Goal: Find specific page/section: Find specific page/section

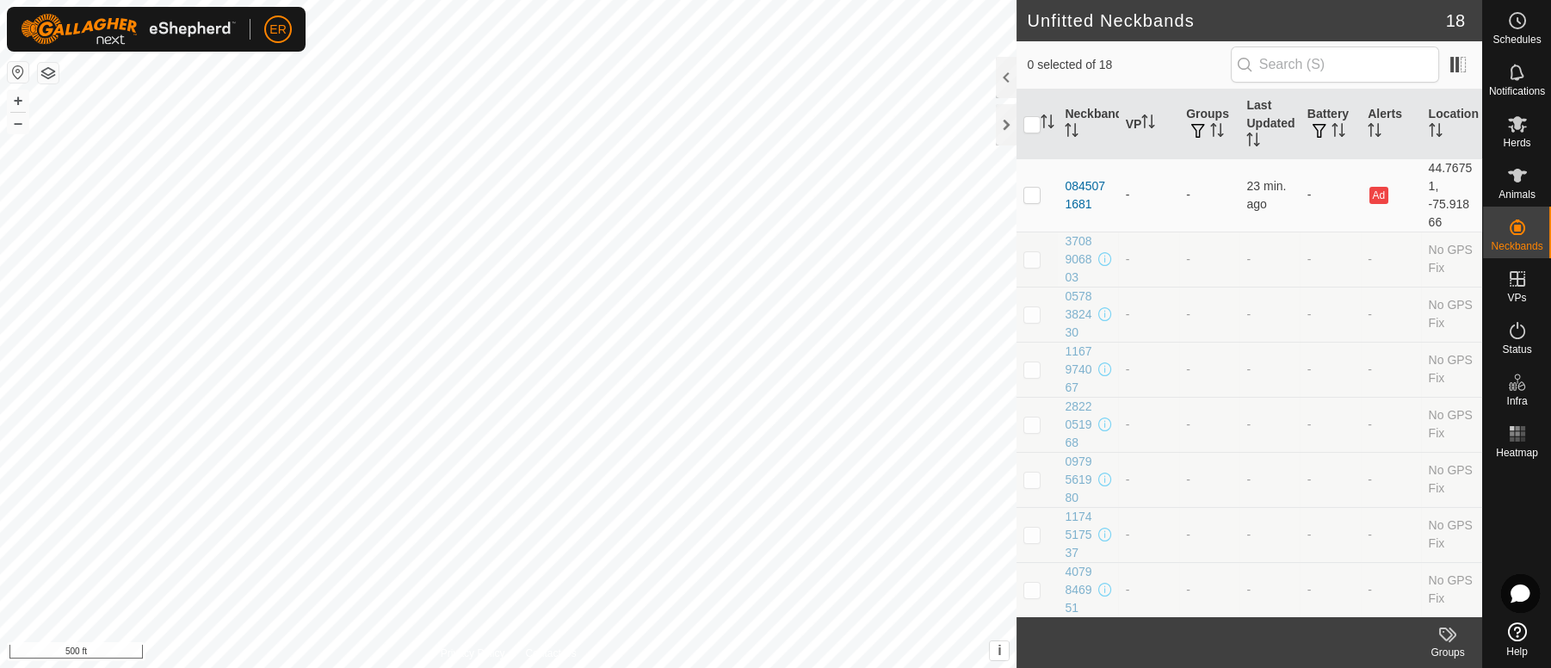
click at [1002, 120] on div at bounding box center [1006, 124] width 21 height 41
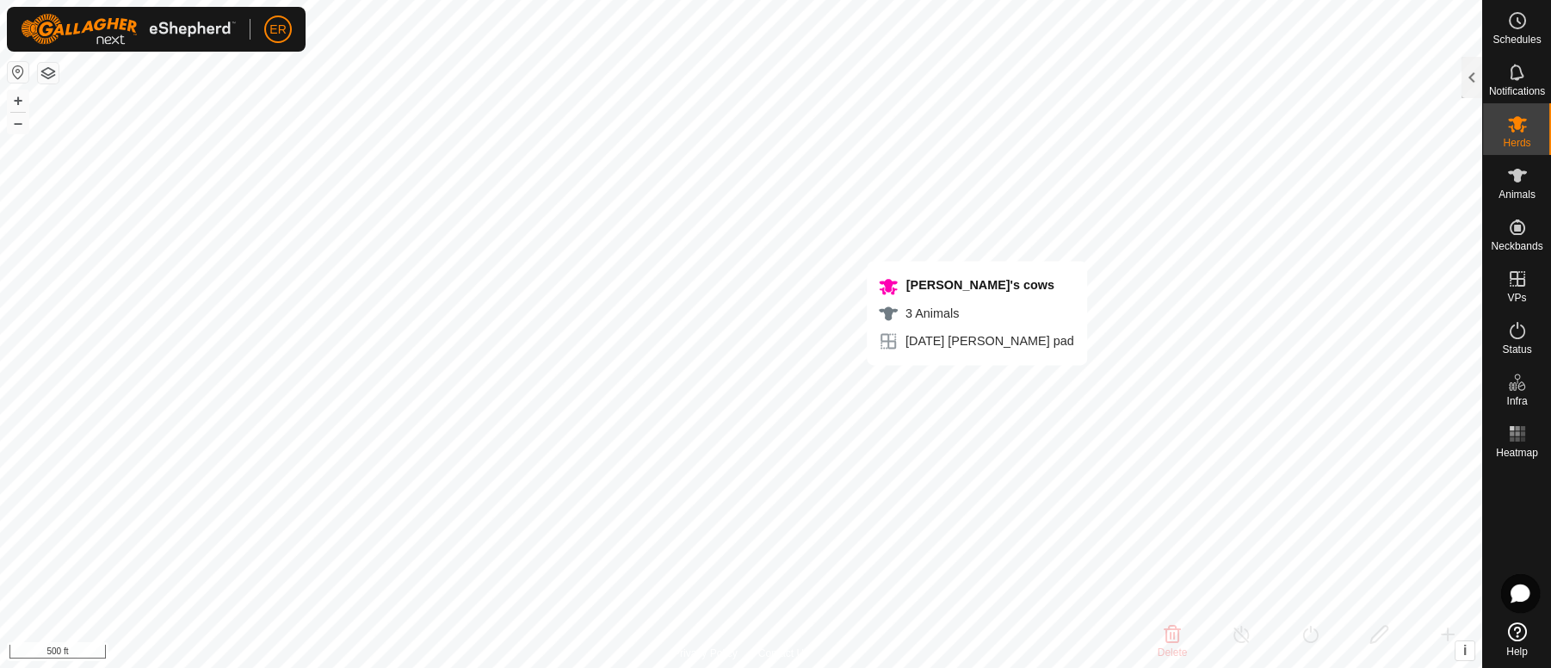
checkbox input "false"
click at [335, 667] on html "ER Schedules Notifications Herds Animals Neckbands VPs Status Infra Heatmap Hel…" at bounding box center [775, 334] width 1551 height 668
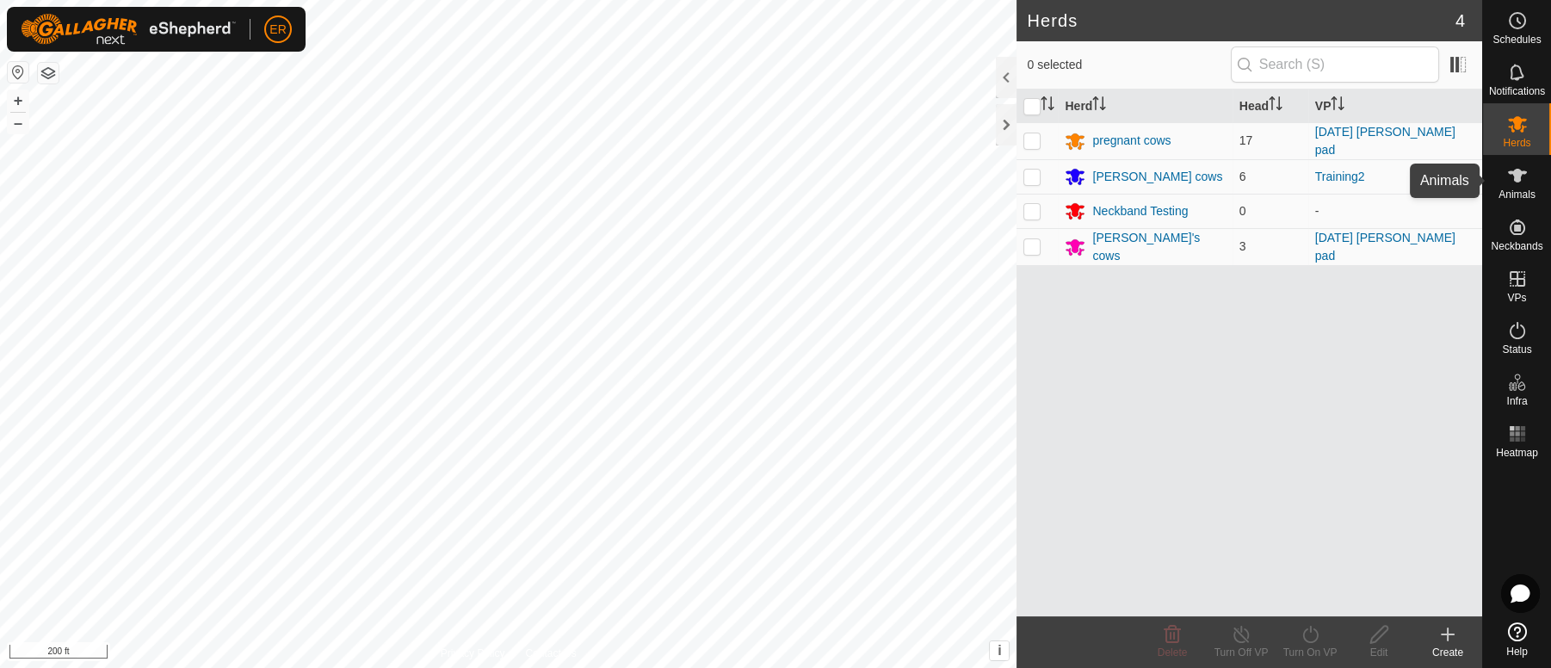
click at [1521, 170] on icon at bounding box center [1517, 175] width 21 height 21
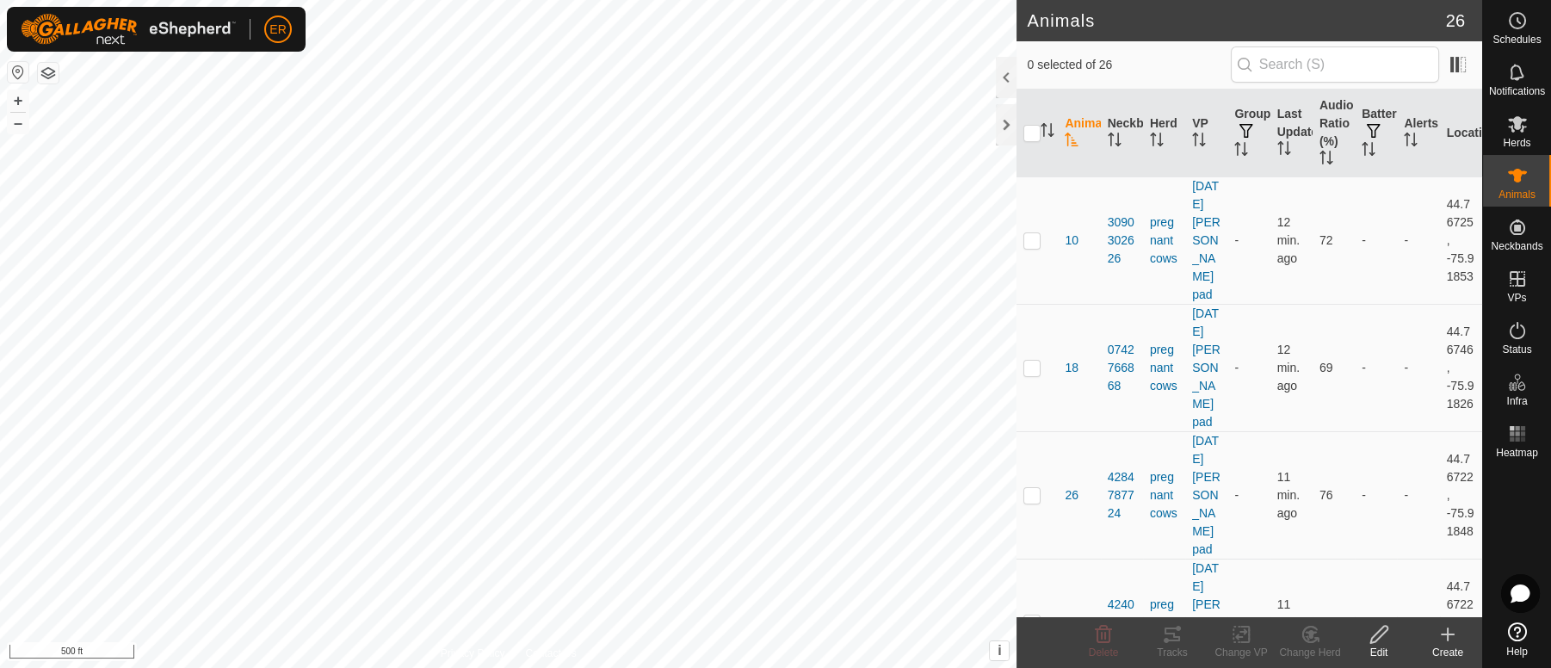
click at [462, 667] on html "ER Schedules Notifications Herds Animals Neckbands VPs Status Infra Heatmap Hel…" at bounding box center [775, 334] width 1551 height 668
click at [1002, 120] on div at bounding box center [1006, 124] width 21 height 41
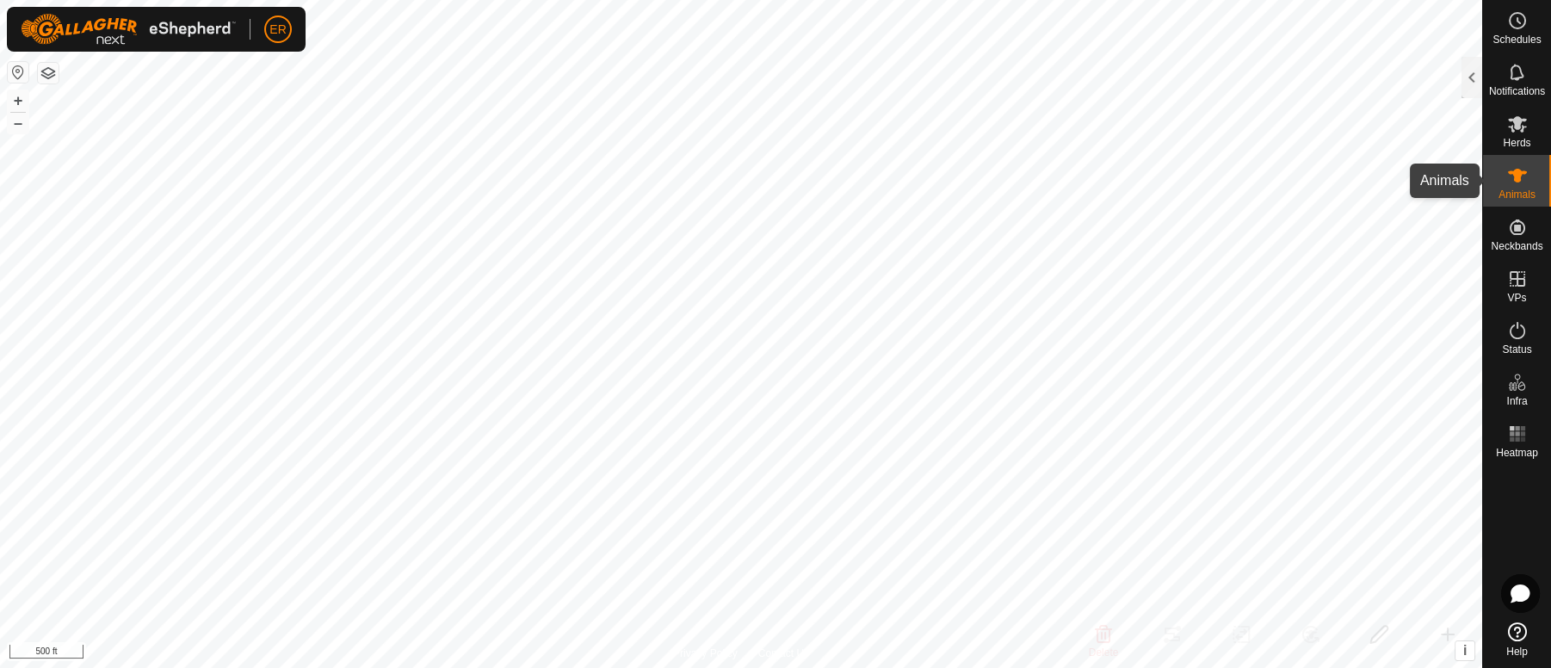
click at [1512, 173] on icon at bounding box center [1517, 176] width 19 height 14
click at [1512, 172] on icon at bounding box center [1517, 176] width 19 height 14
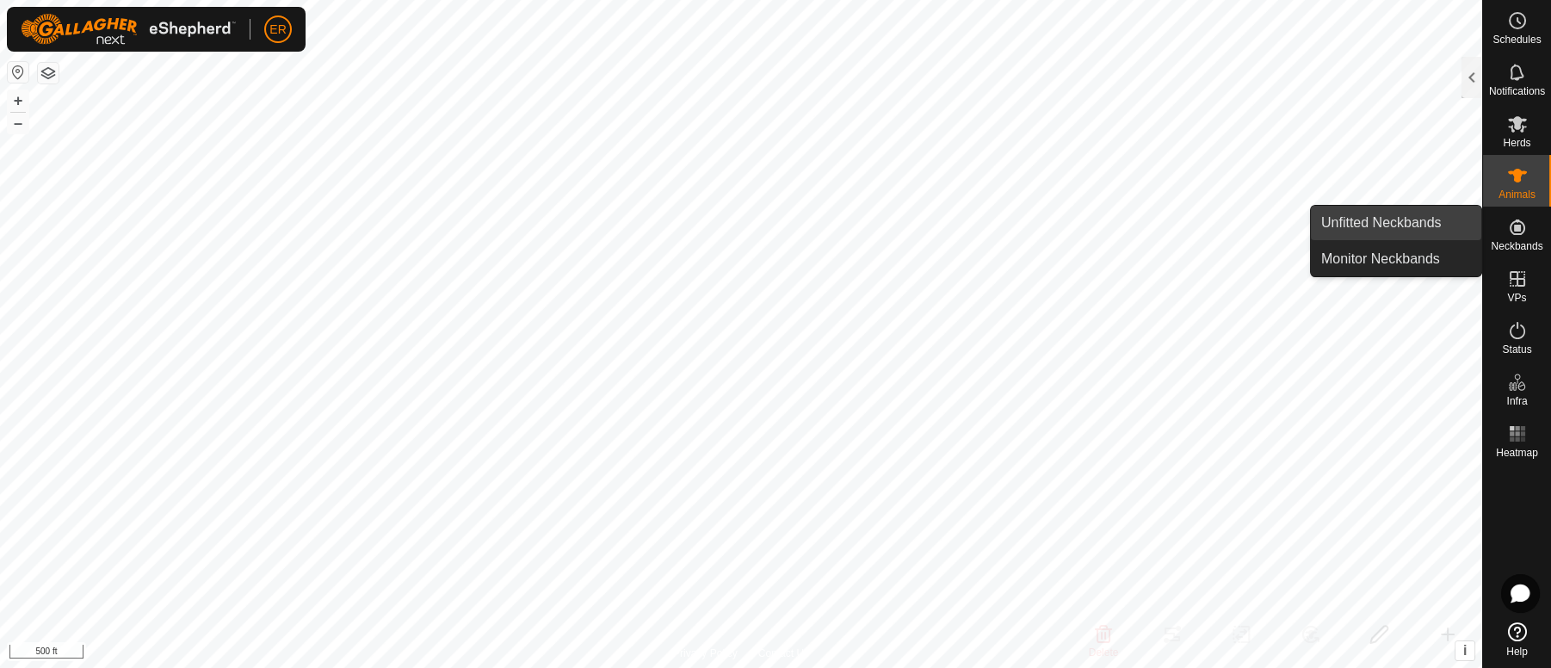
drag, startPoint x: 1477, startPoint y: 227, endPoint x: 1412, endPoint y: 219, distance: 65.0
click at [1412, 219] on link "Unfitted Neckbands" at bounding box center [1396, 223] width 170 height 34
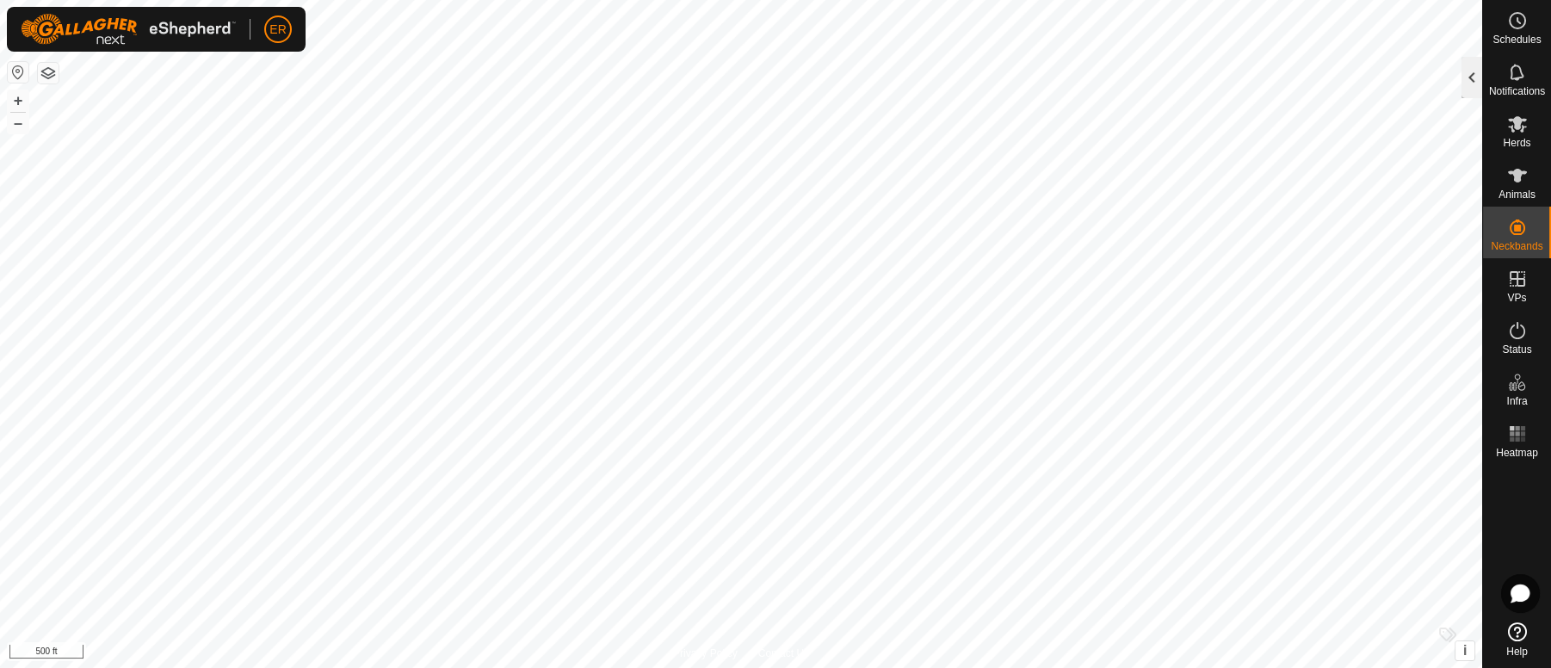
click at [1463, 72] on div at bounding box center [1471, 77] width 21 height 41
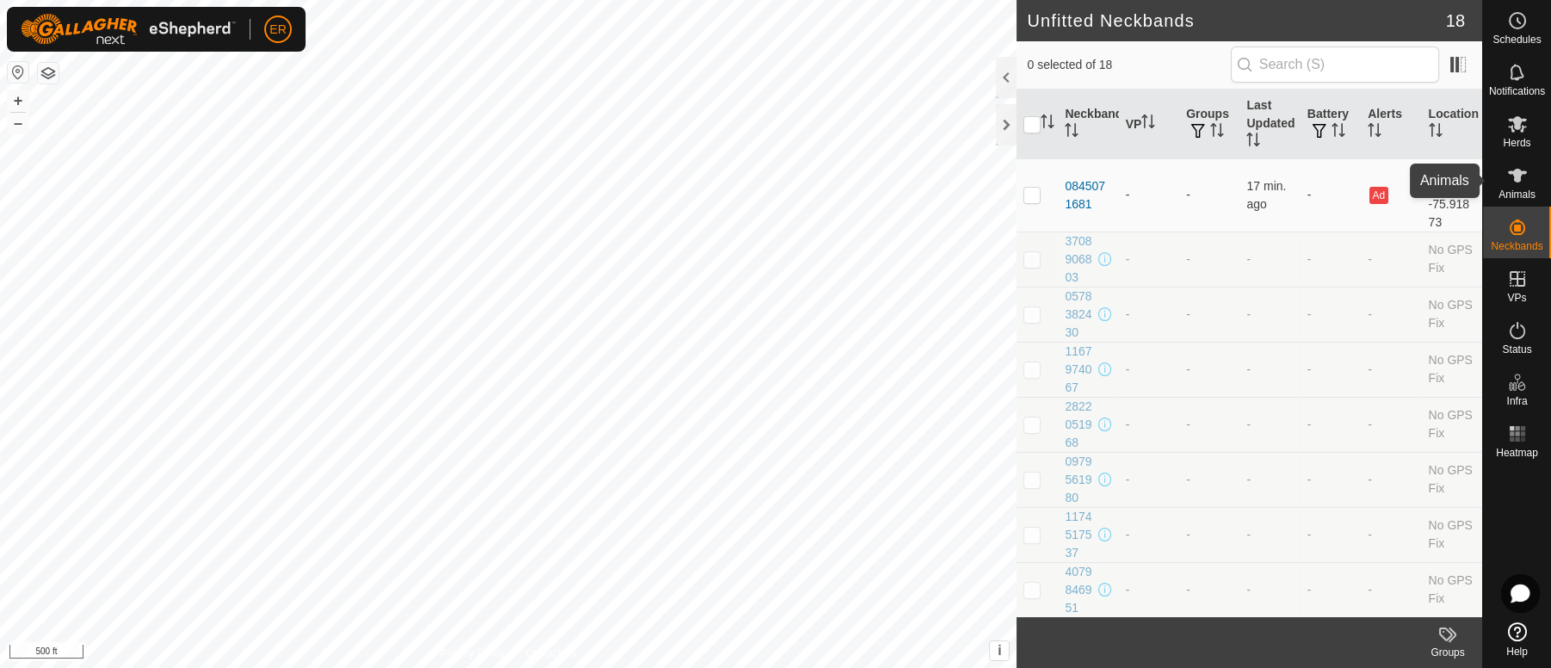
click at [1515, 177] on icon at bounding box center [1517, 176] width 19 height 14
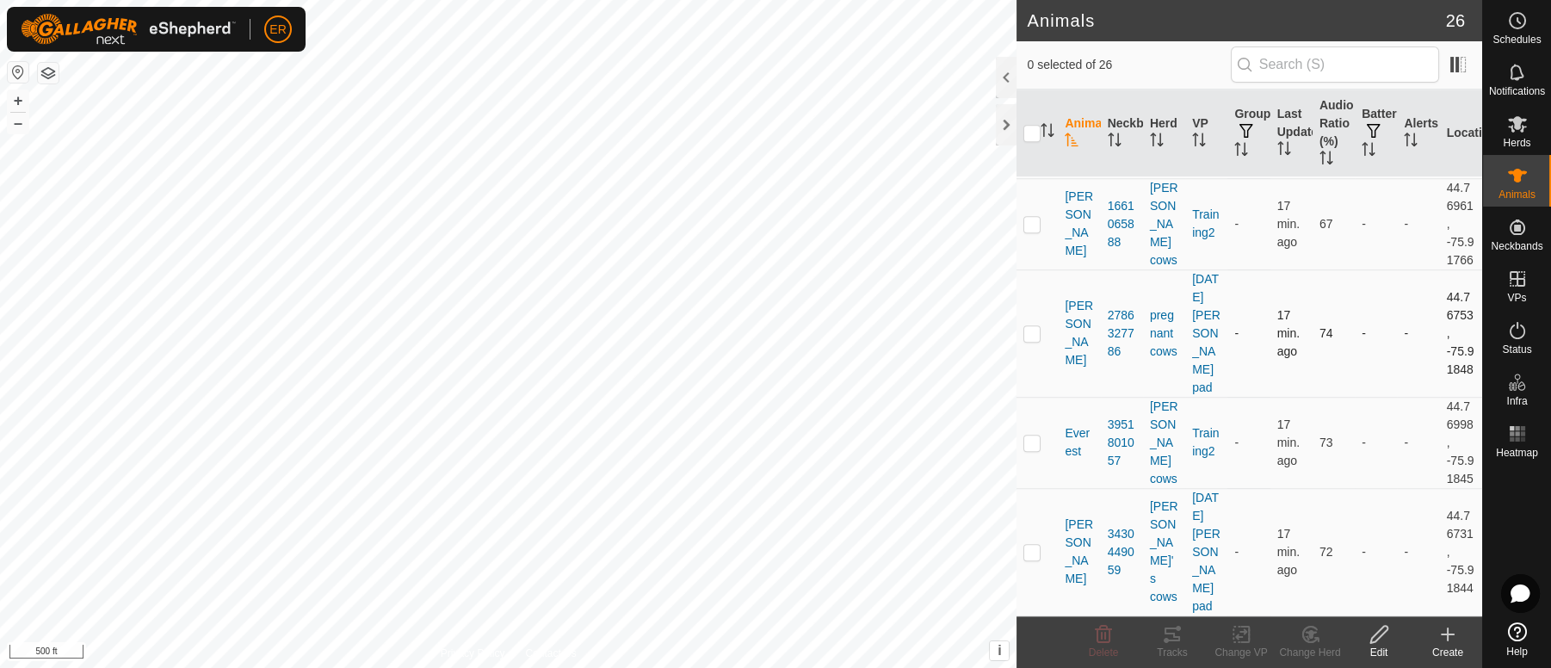
scroll to position [2763, 0]
click at [1000, 121] on div at bounding box center [1006, 124] width 21 height 41
